Goal: Task Accomplishment & Management: Complete application form

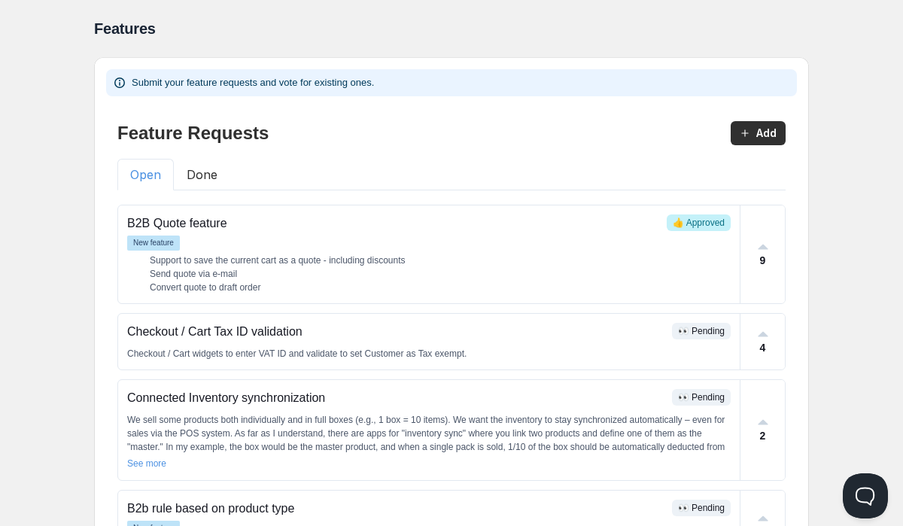
click at [209, 168] on button "Done" at bounding box center [202, 175] width 56 height 32
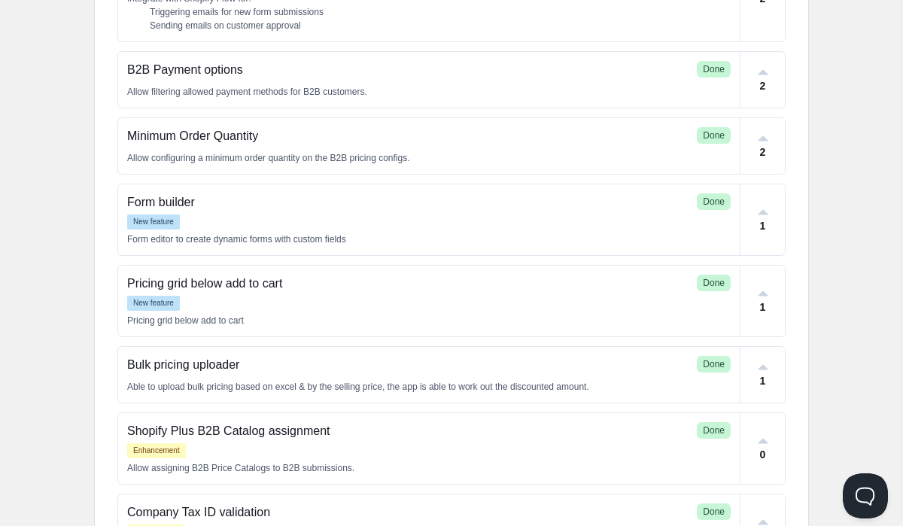
scroll to position [416, 0]
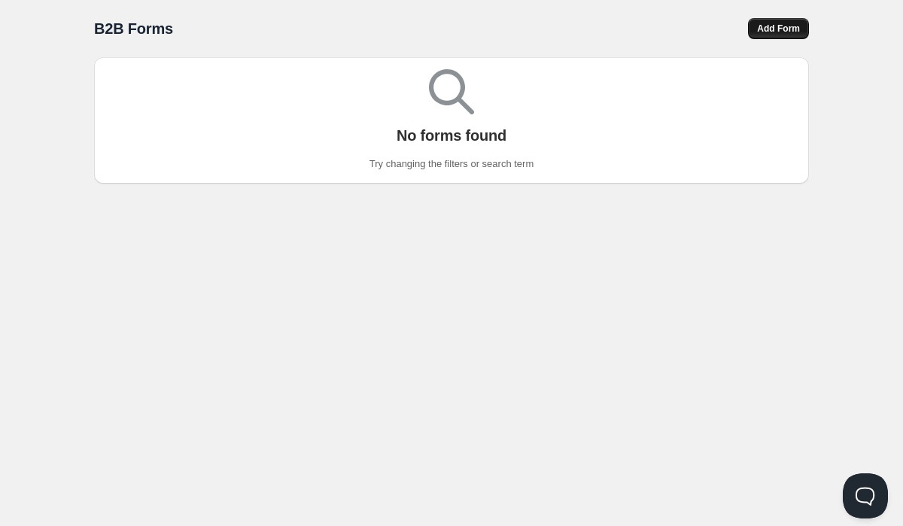
click at [774, 26] on span "Add Form" at bounding box center [778, 29] width 43 height 12
click at [768, 29] on span "Add Form" at bounding box center [778, 29] width 44 height 12
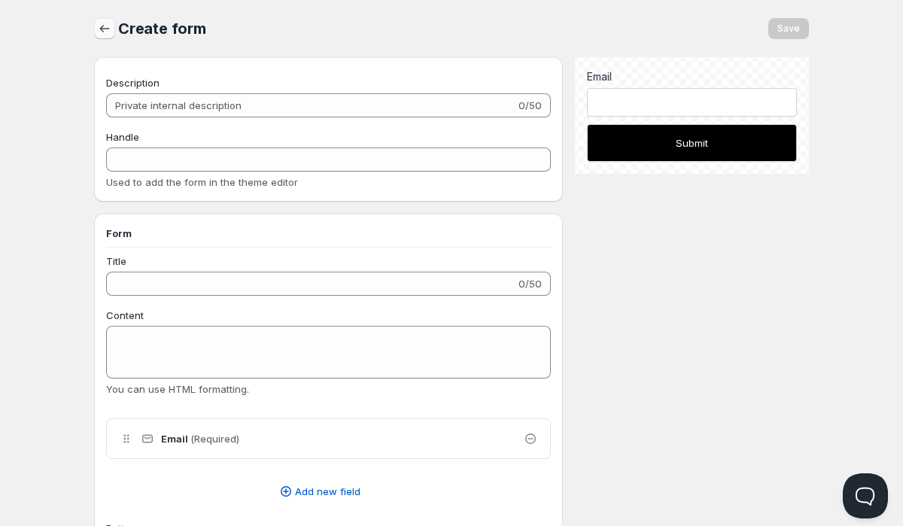
click at [96, 20] on button "button" at bounding box center [104, 28] width 21 height 21
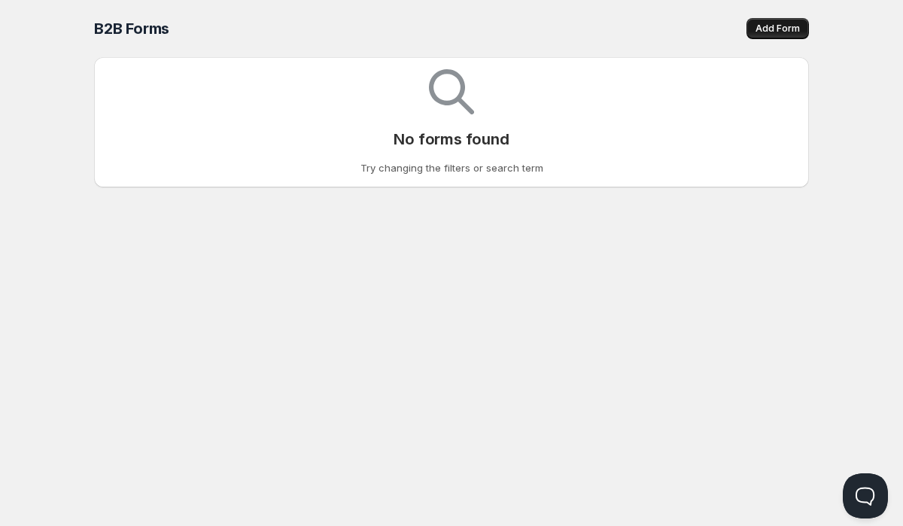
click at [763, 32] on span "Add Form" at bounding box center [778, 29] width 44 height 12
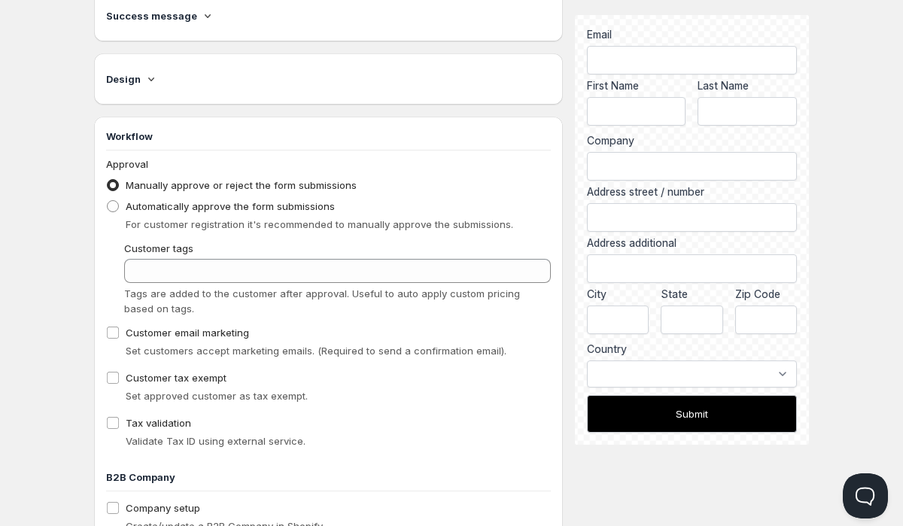
scroll to position [1009, 0]
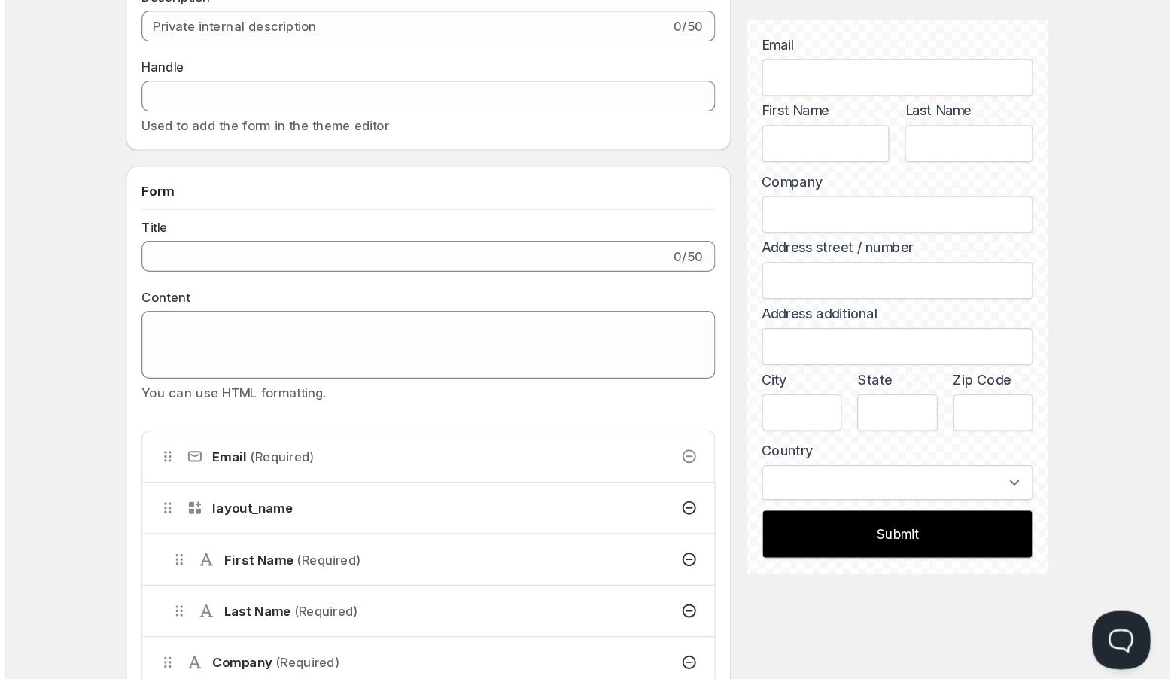
scroll to position [0, 0]
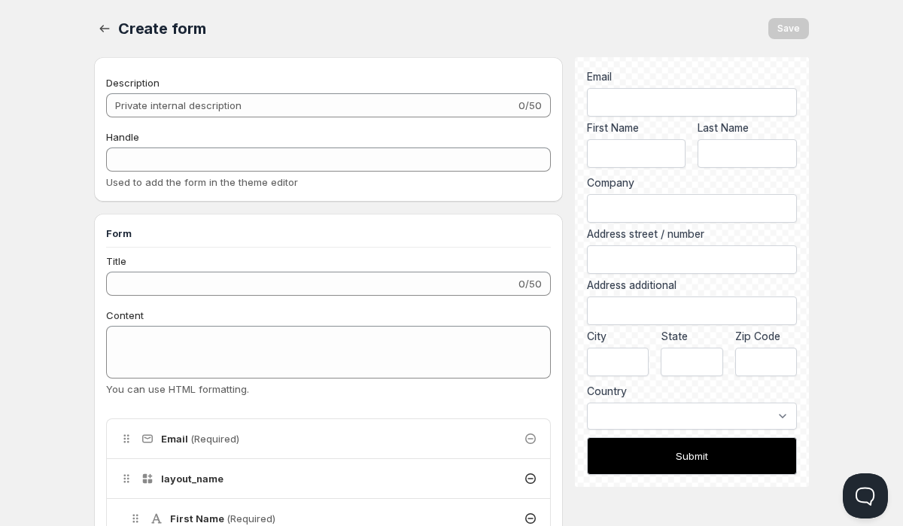
click at [362, 20] on div "Create form" at bounding box center [299, 28] width 363 height 21
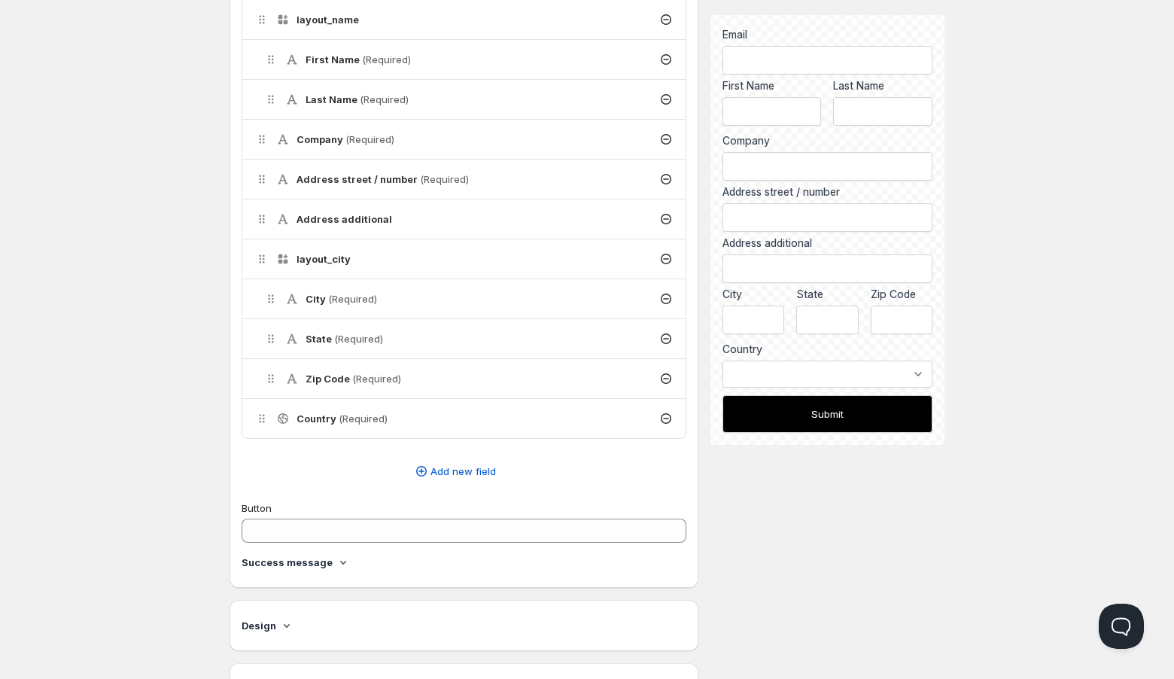
scroll to position [625, 0]
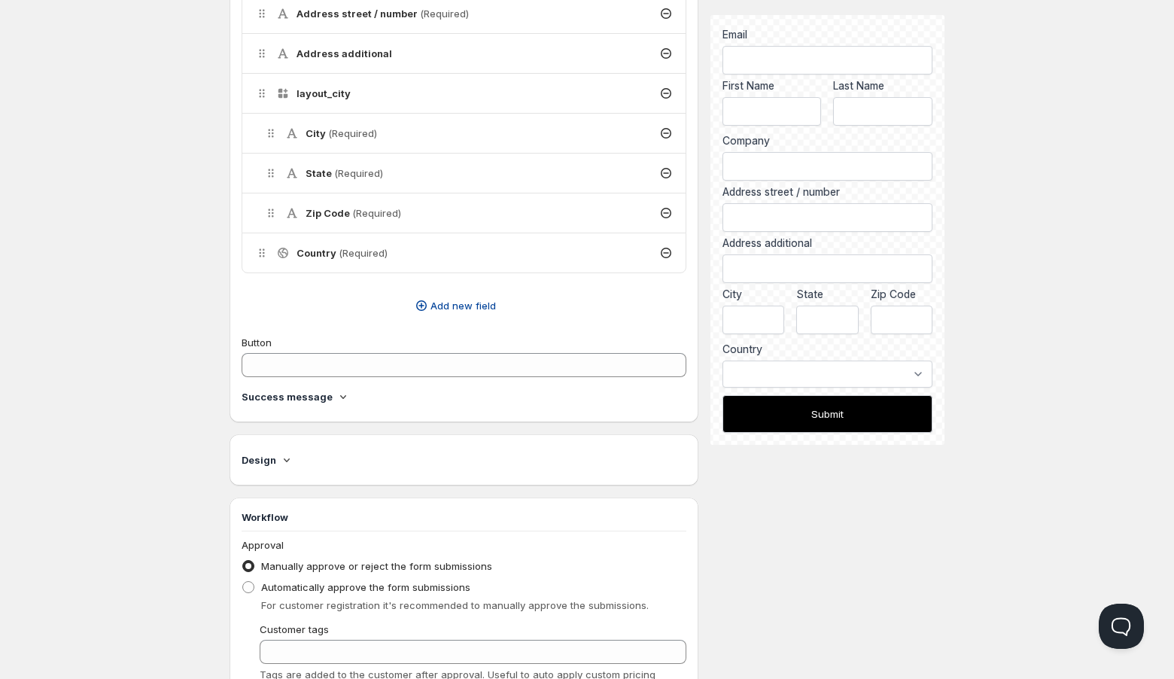
click at [470, 304] on span "Add new field" at bounding box center [463, 305] width 65 height 15
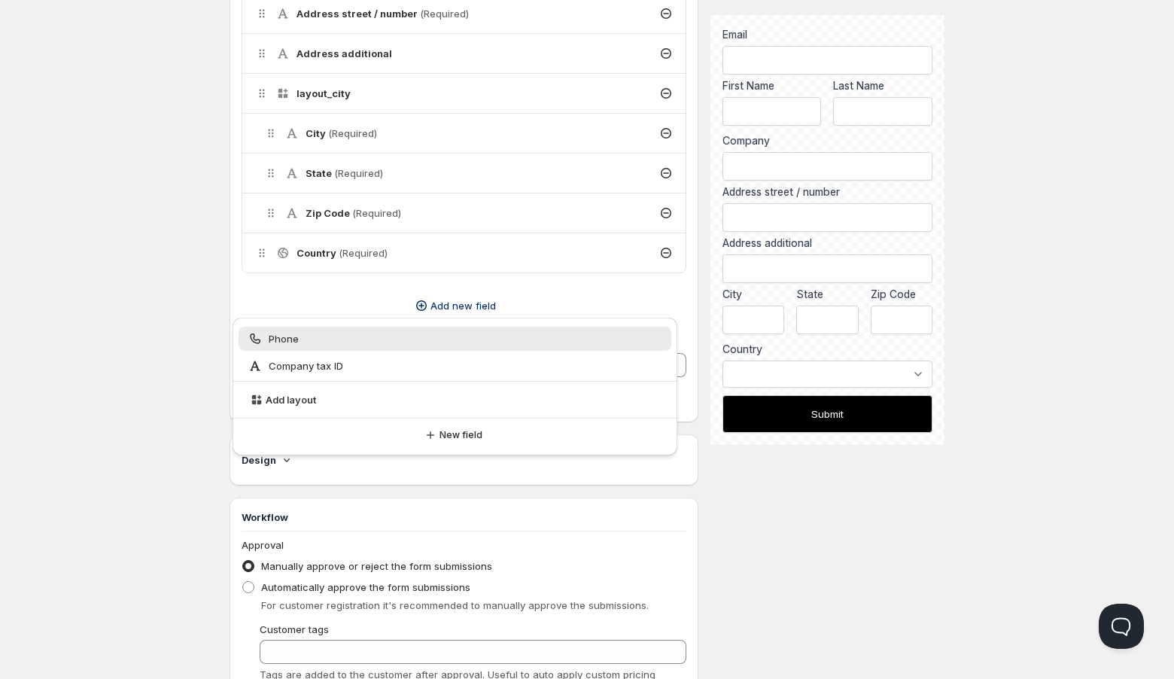
click at [98, 363] on div "Home Pricing Price lists Checkout Forms Submissions Settings Features Plans Cre…" at bounding box center [587, 297] width 1174 height 1844
